Goal: Transaction & Acquisition: Subscribe to service/newsletter

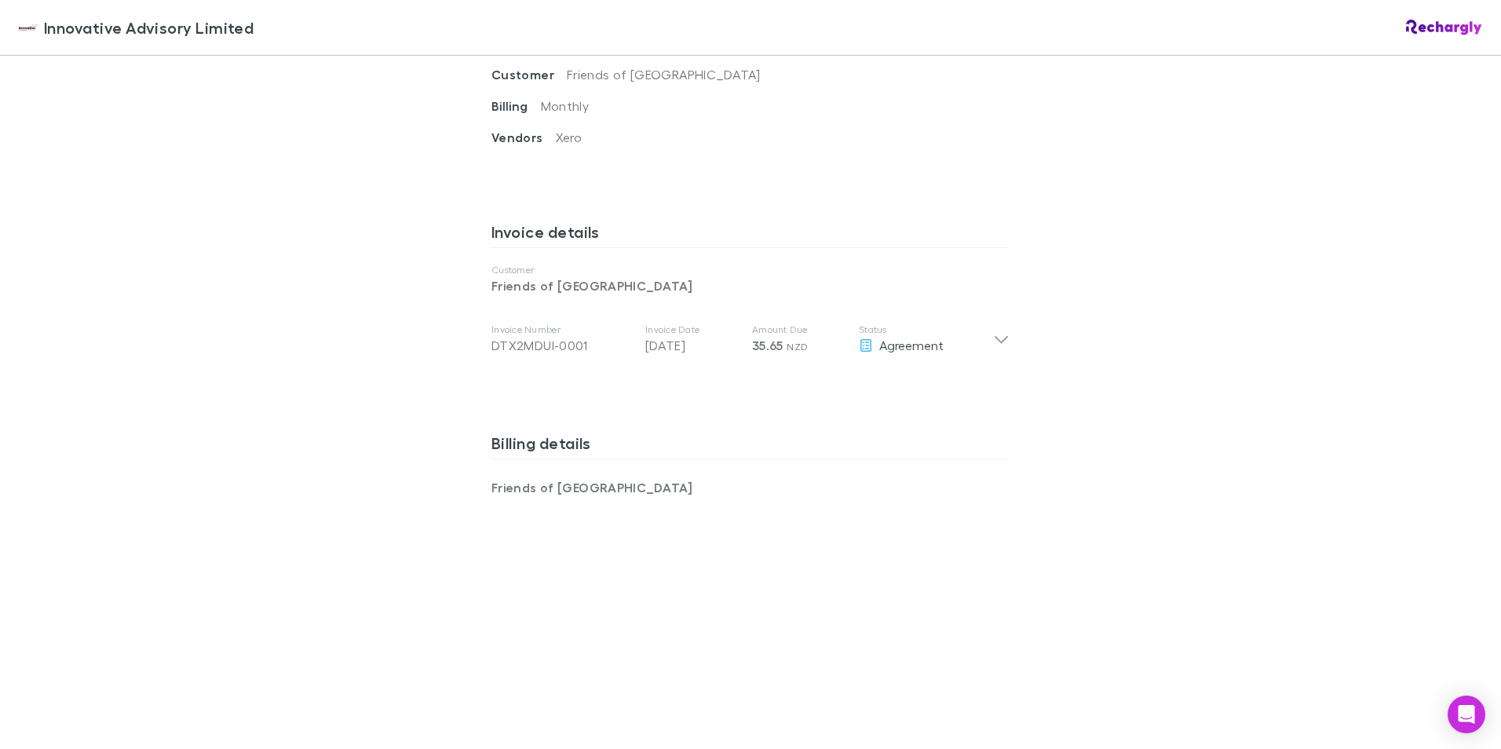
scroll to position [662, 0]
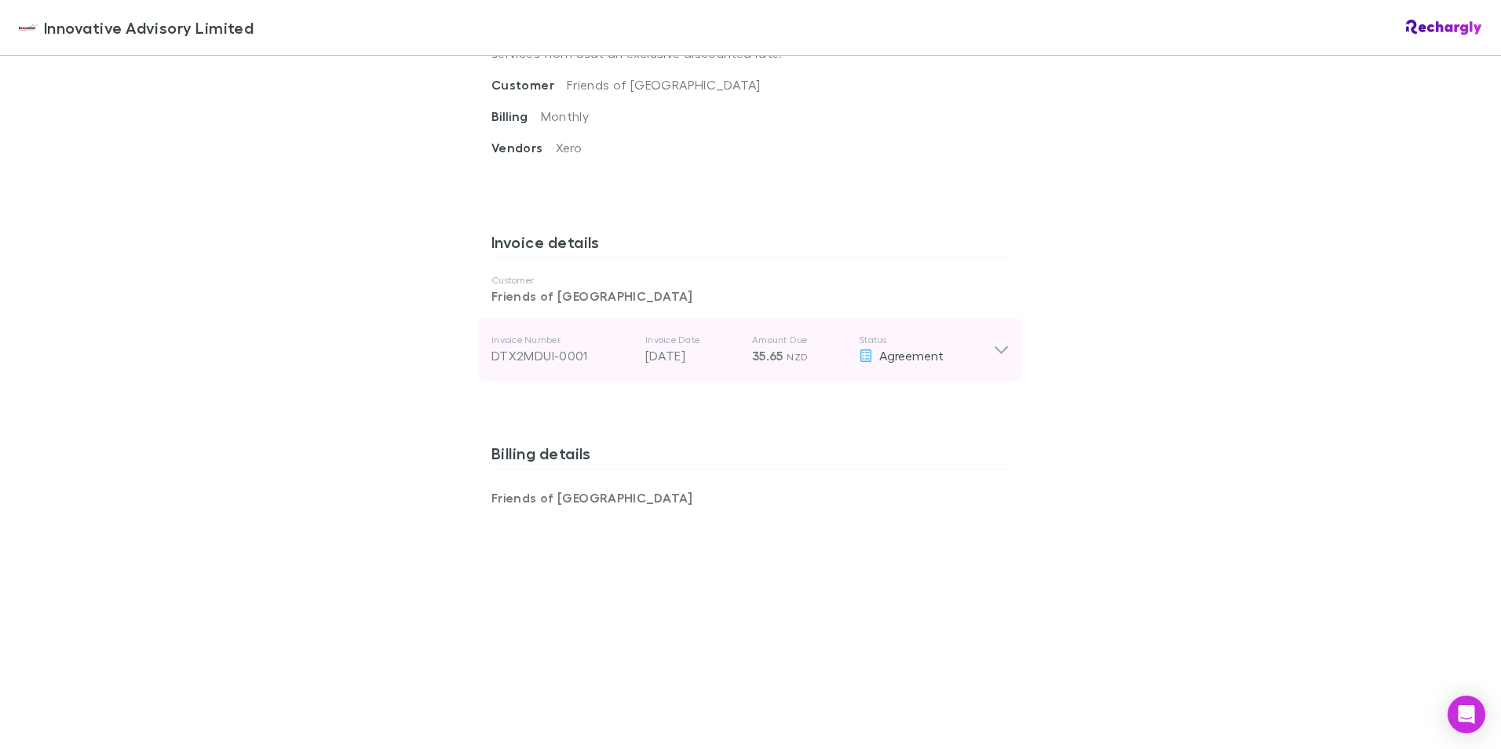
click at [1000, 348] on icon at bounding box center [1000, 350] width 13 height 8
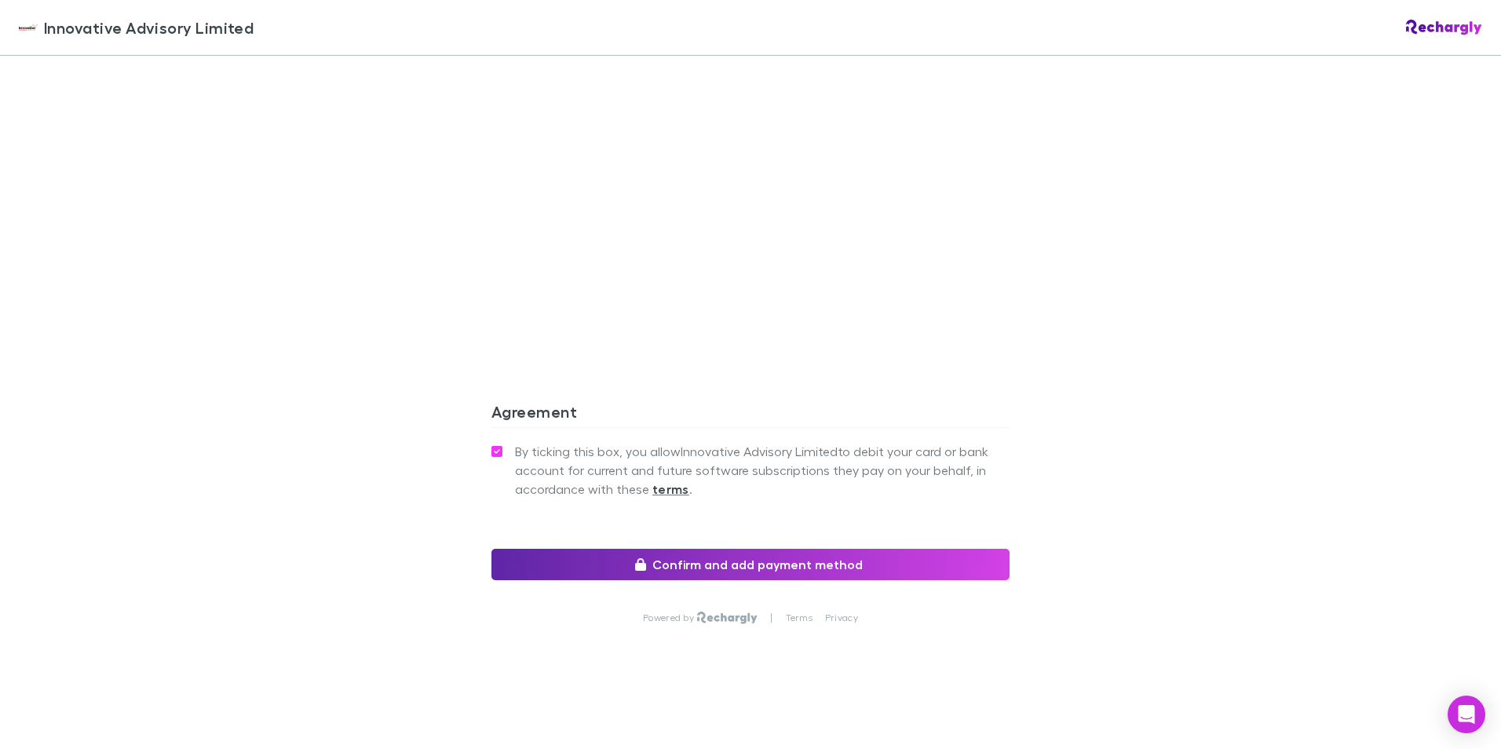
scroll to position [1467, 0]
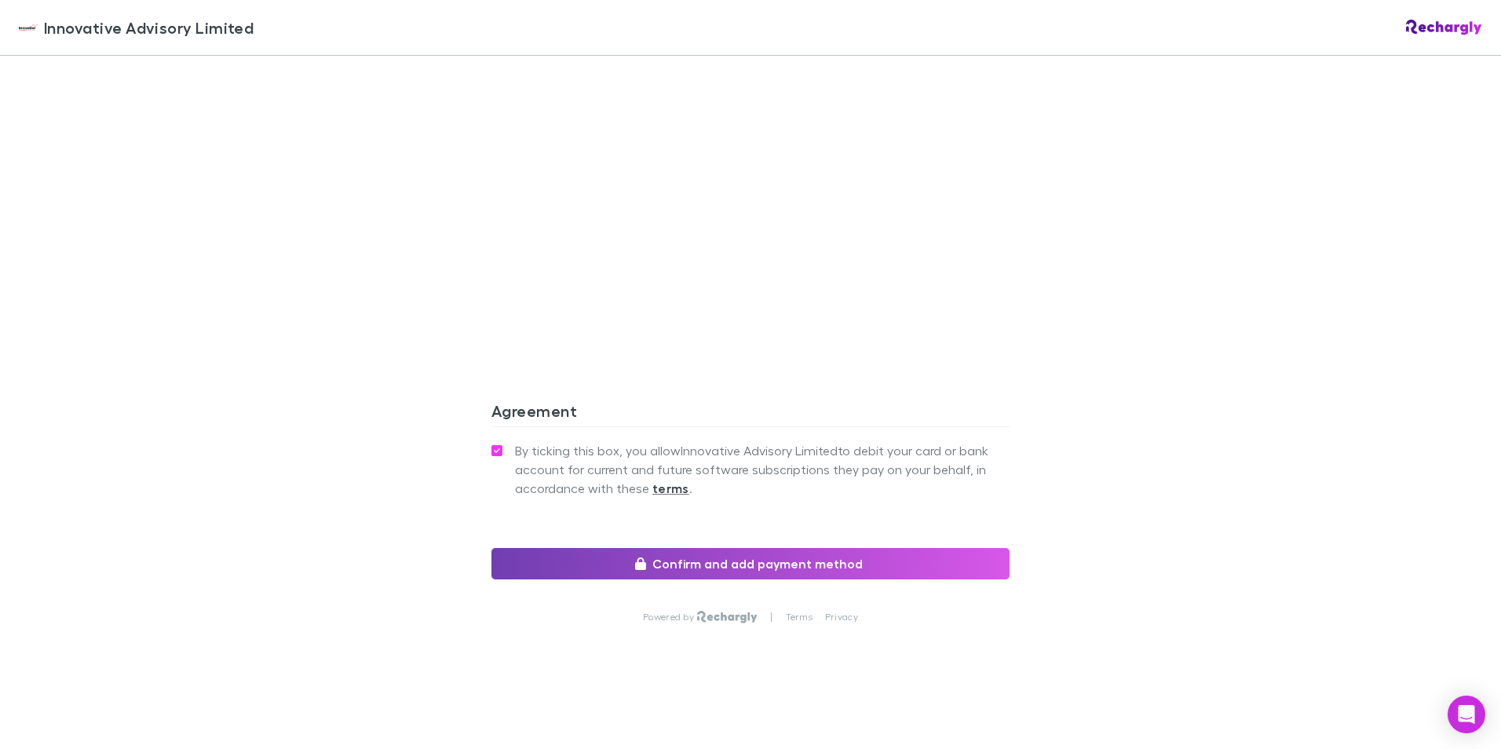
click at [794, 560] on button "Confirm and add payment method" at bounding box center [750, 563] width 518 height 31
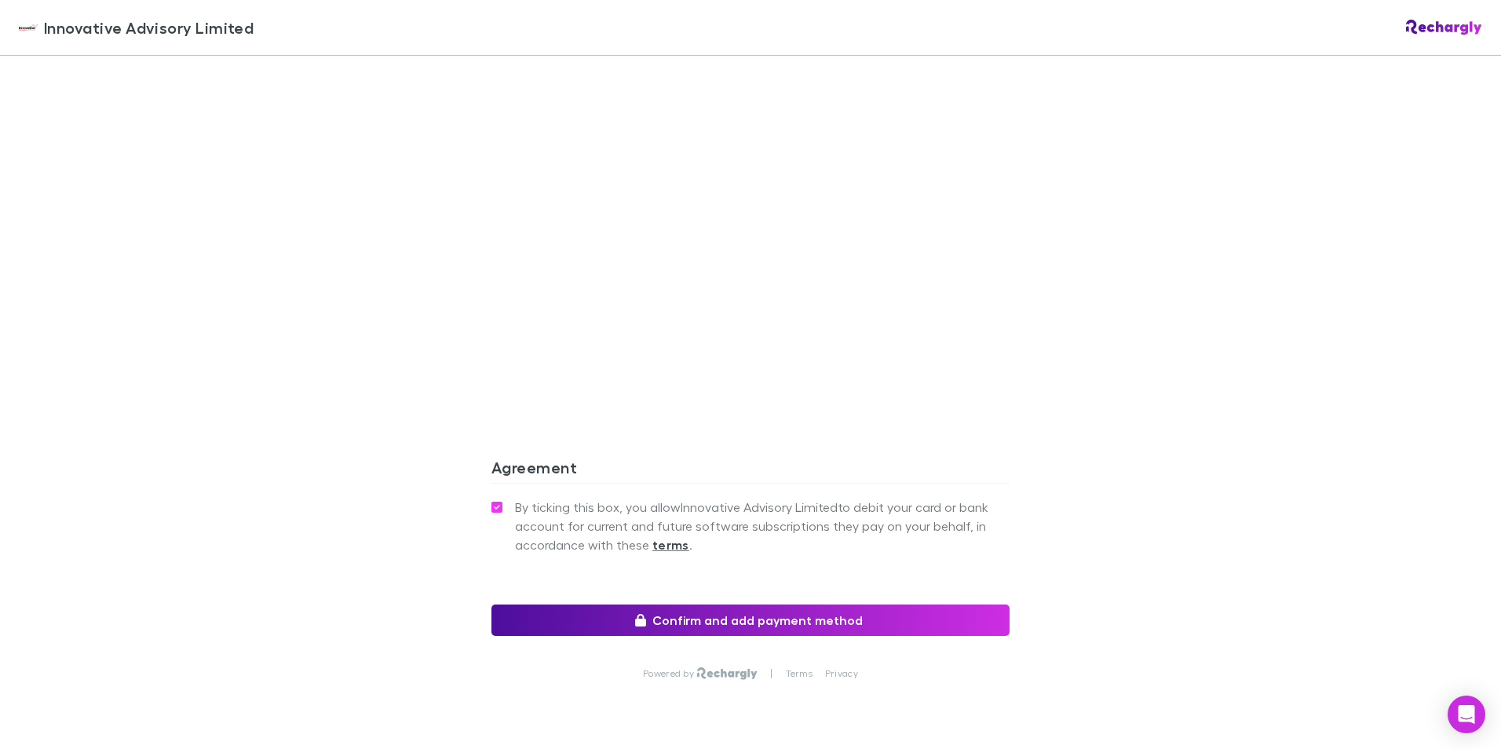
scroll to position [1523, 0]
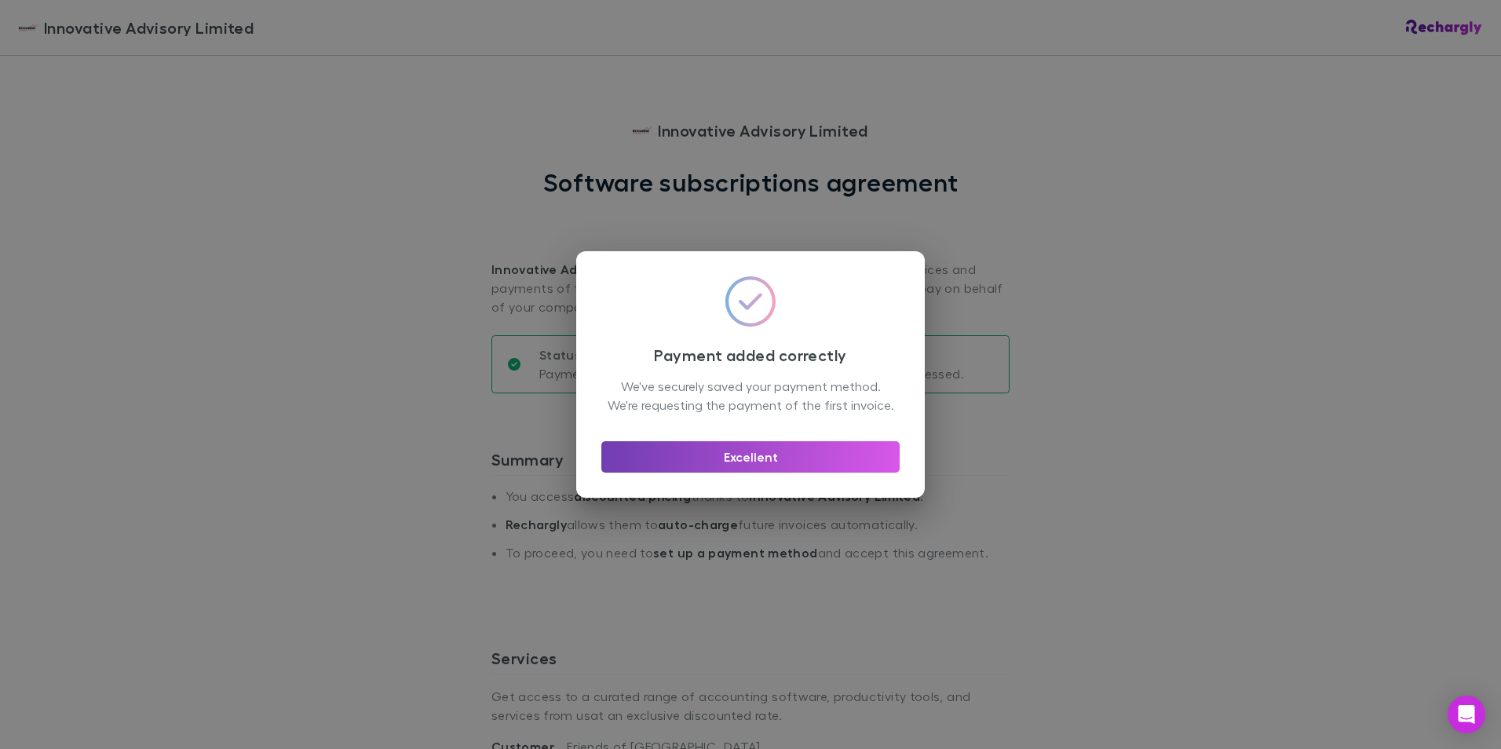
click at [761, 464] on button "Excellent" at bounding box center [750, 456] width 298 height 31
